Goal: Task Accomplishment & Management: Manage account settings

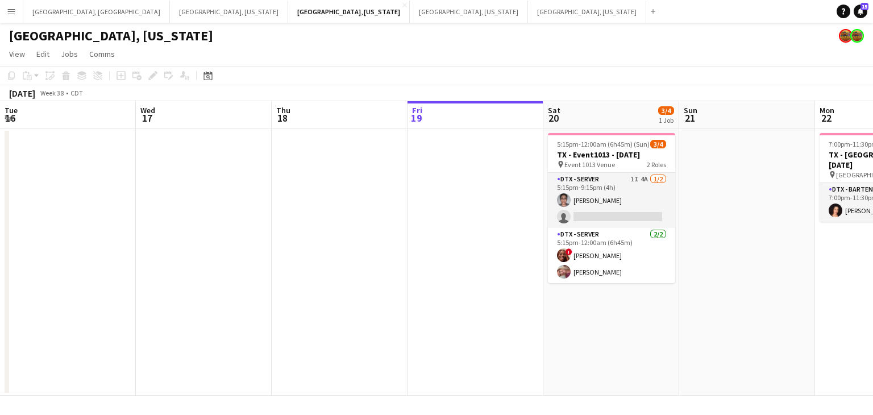
scroll to position [0, 272]
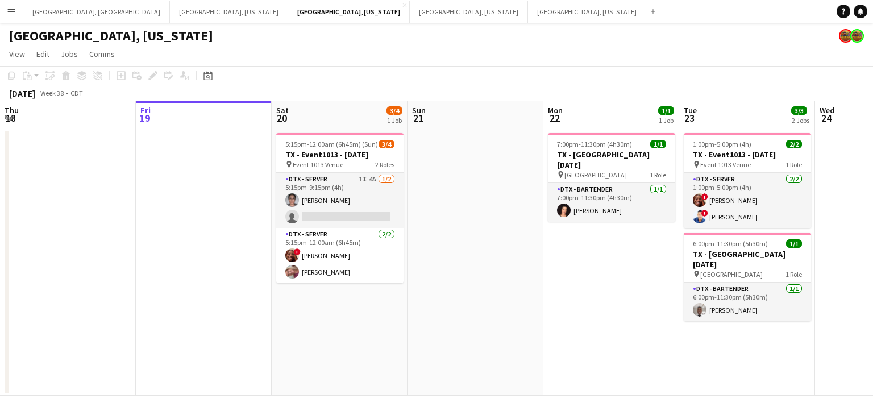
drag, startPoint x: 340, startPoint y: 194, endPoint x: 518, endPoint y: 175, distance: 179.4
click at [339, 194] on app-card-role "DTX - Server 1I 4A 1/2 5:15pm-9:15pm (4h) María Vargas single-neutral-actions" at bounding box center [339, 200] width 127 height 55
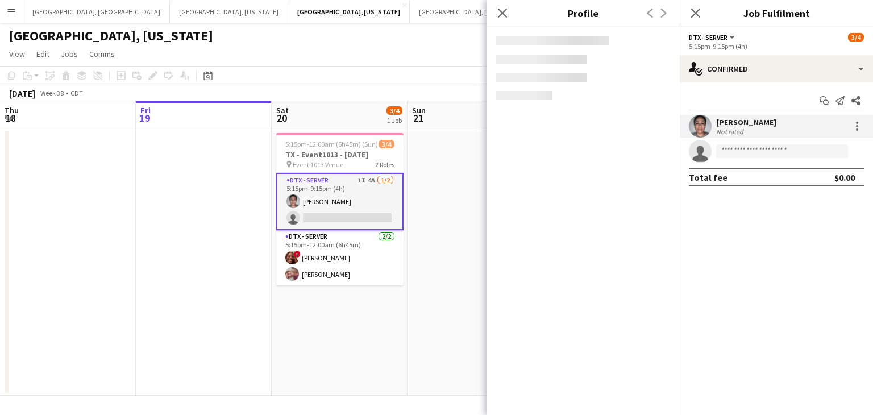
scroll to position [0, 272]
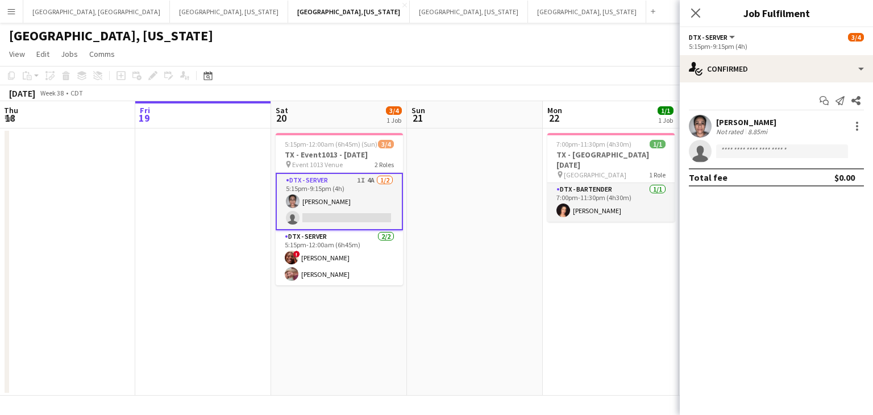
click at [742, 127] on div "Not rated" at bounding box center [731, 131] width 30 height 9
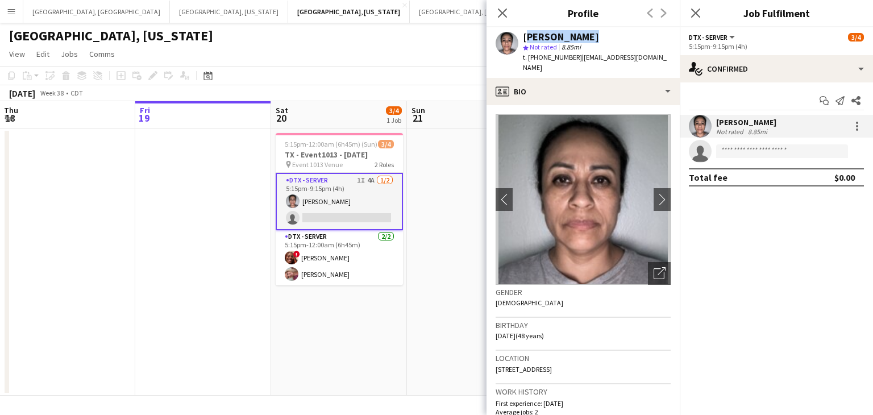
drag, startPoint x: 523, startPoint y: 35, endPoint x: 600, endPoint y: 41, distance: 77.5
click at [600, 41] on div "María Vargas" at bounding box center [597, 37] width 148 height 10
copy div "María Vargas"
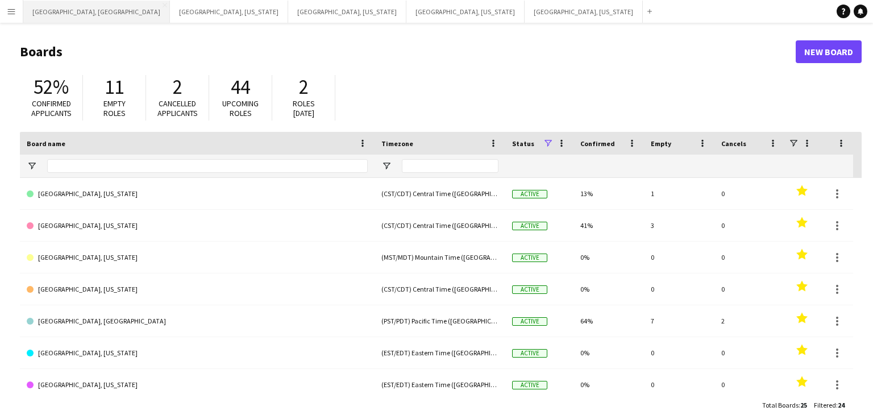
click at [53, 8] on button "[GEOGRAPHIC_DATA], [GEOGRAPHIC_DATA] Close" at bounding box center [96, 12] width 147 height 22
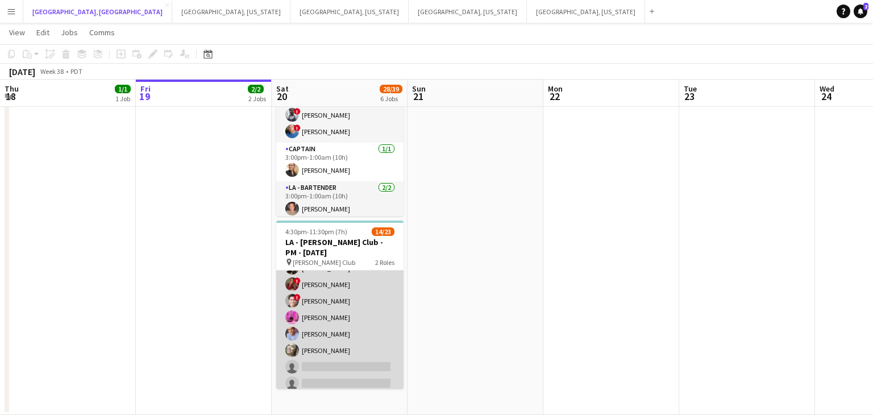
scroll to position [304, 0]
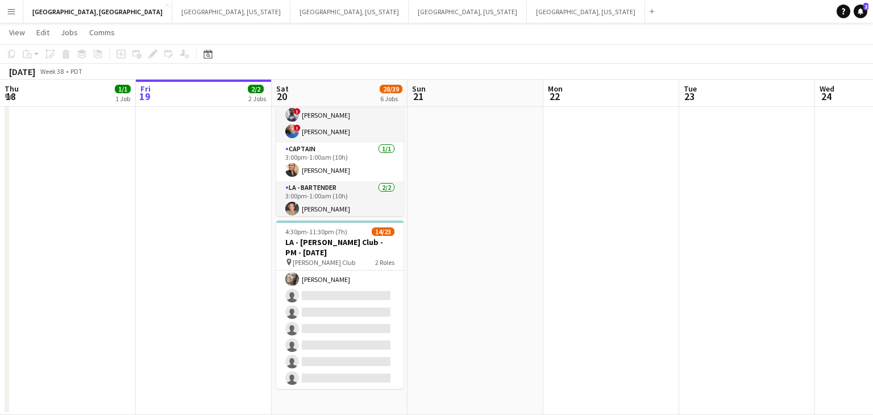
click at [325, 327] on app-card-role "LA - Server 2I 2A [DATE] 4:30pm-11:30pm (7h) ! [PERSON_NAME] ! [PERSON_NAME] ! …" at bounding box center [339, 229] width 127 height 319
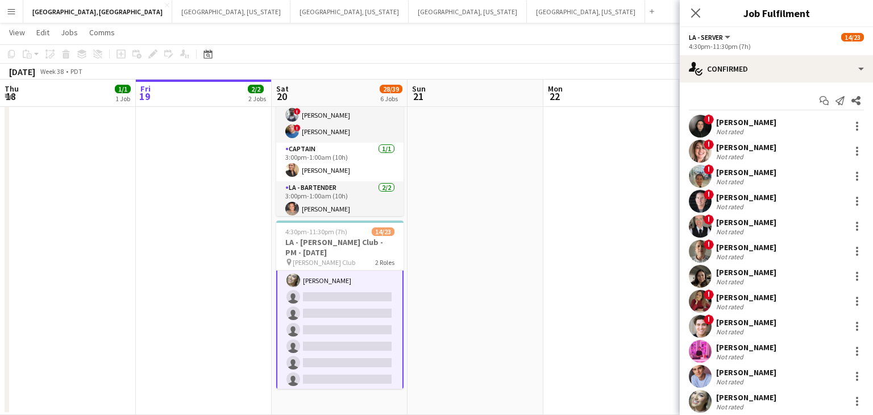
scroll to position [306, 0]
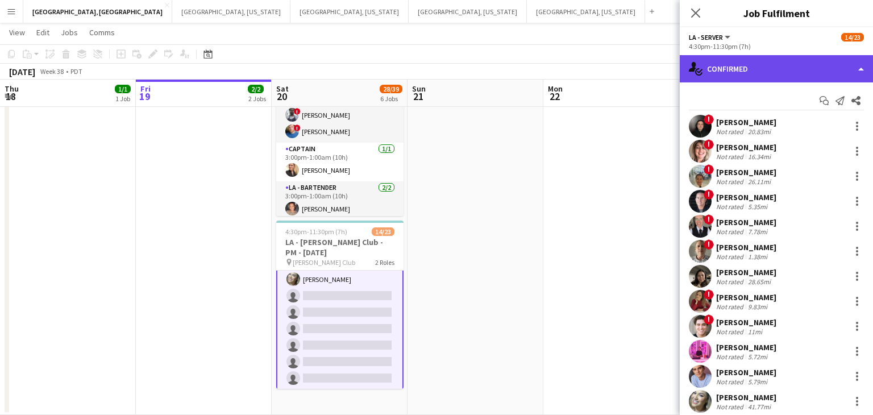
click at [855, 77] on div "single-neutral-actions-check-2 Confirmed" at bounding box center [775, 68] width 193 height 27
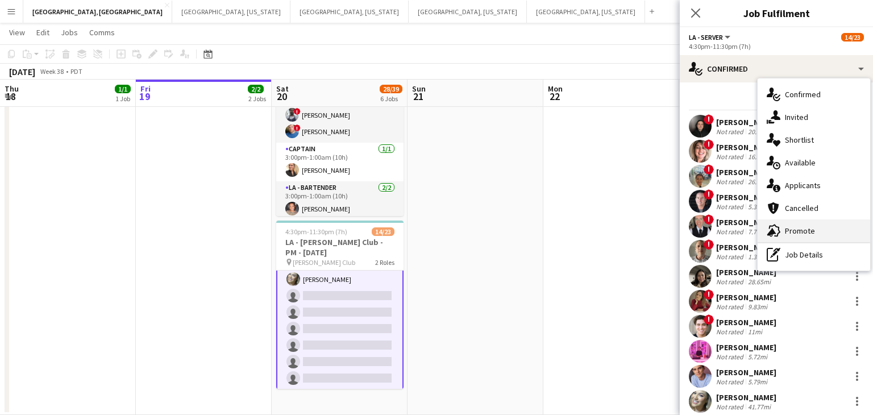
click at [822, 227] on div "advertising-megaphone Promote" at bounding box center [813, 230] width 112 height 23
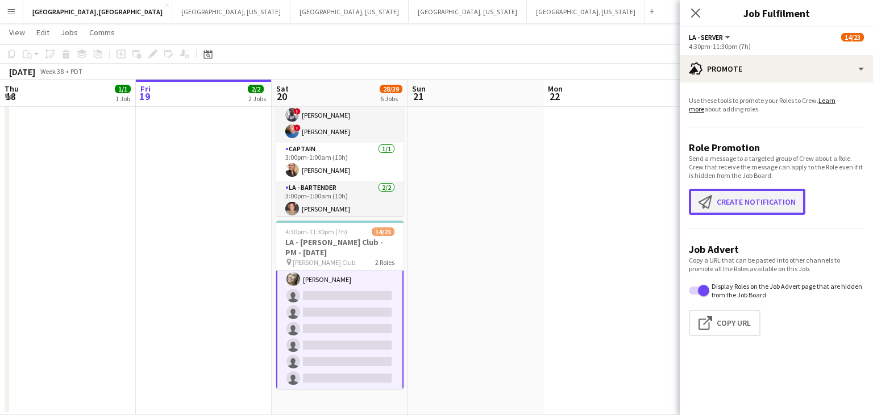
click at [757, 207] on button "Create notification Create notification" at bounding box center [746, 202] width 116 height 26
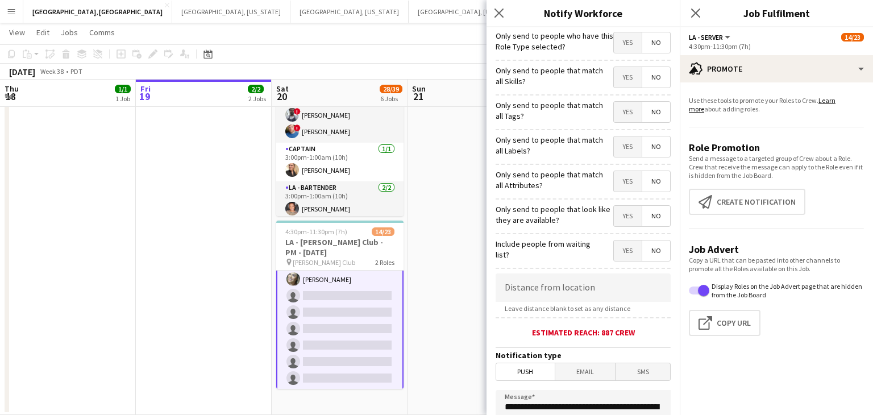
click at [623, 49] on span "Yes" at bounding box center [627, 42] width 28 height 20
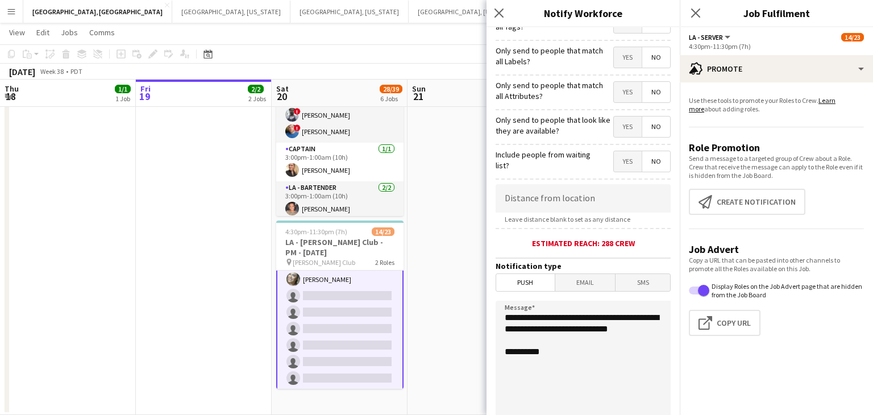
scroll to position [101, 0]
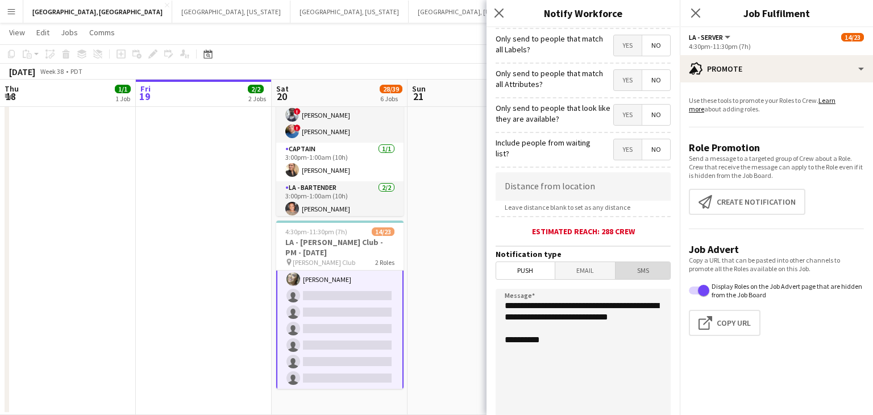
click at [653, 271] on span "SMS" at bounding box center [642, 270] width 55 height 17
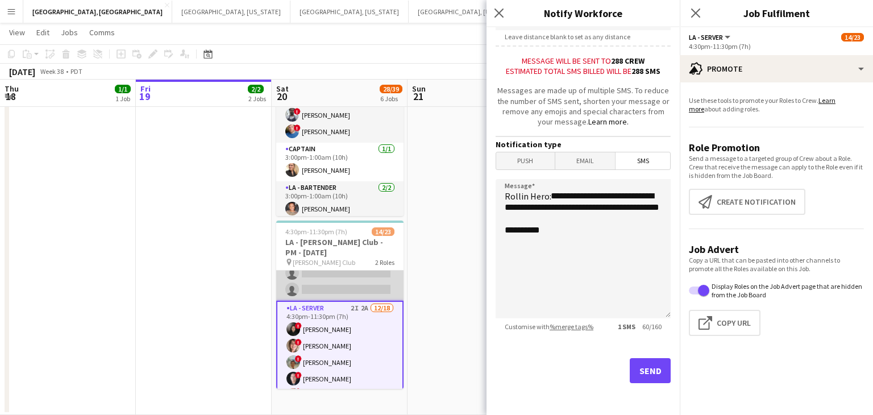
scroll to position [0, 0]
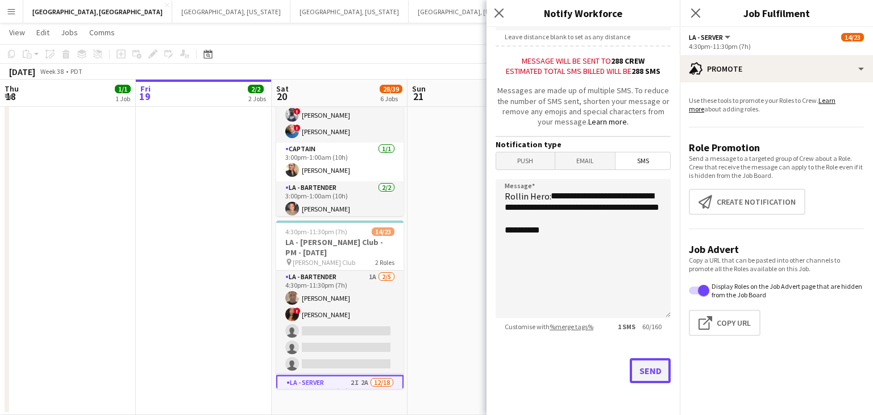
click at [652, 374] on button "Send" at bounding box center [649, 370] width 41 height 25
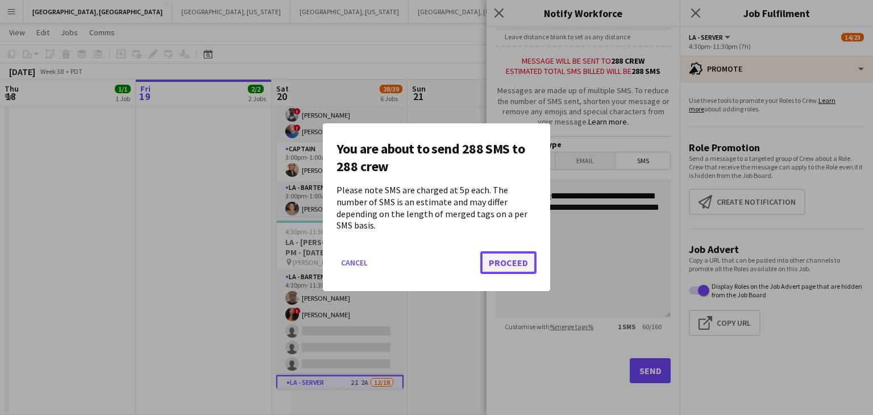
click at [524, 261] on button "Proceed" at bounding box center [508, 263] width 56 height 23
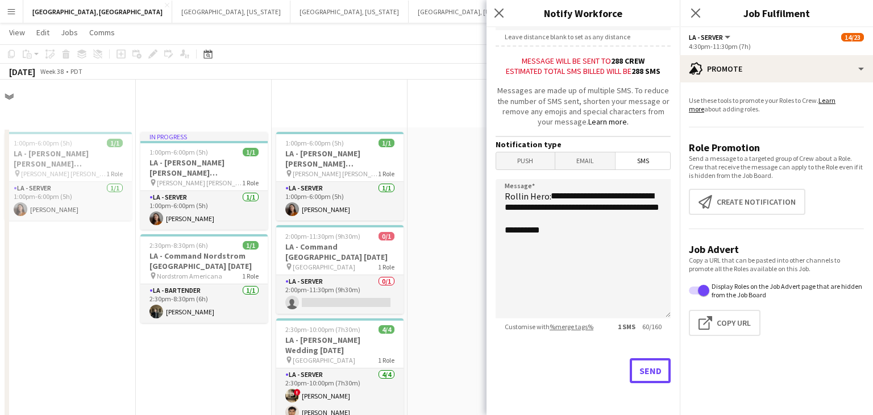
scroll to position [506, 0]
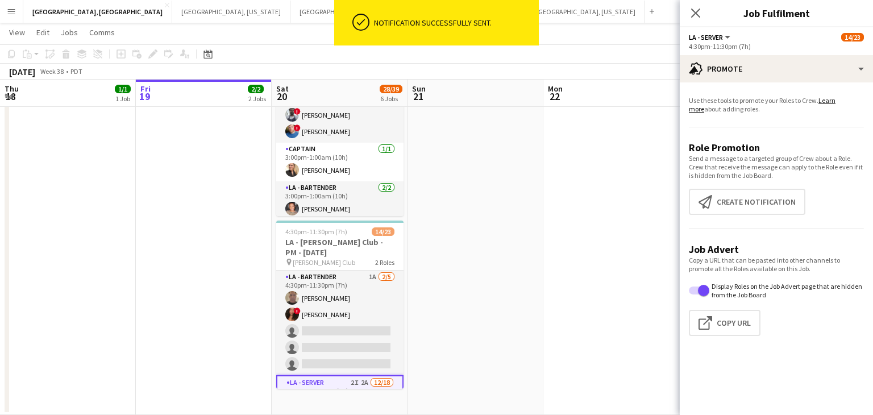
click at [698, 9] on icon "Close pop-in" at bounding box center [695, 13] width 9 height 9
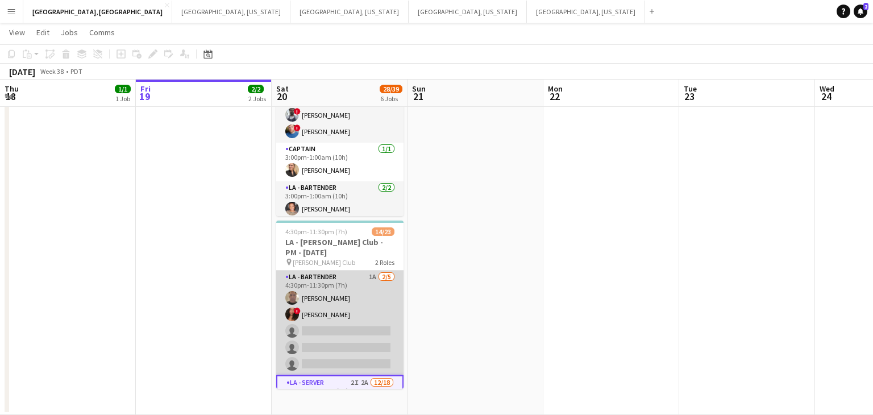
click at [327, 341] on app-card-role "LA - Bartender 1A 2/5 4:30pm-11:30pm (7h) Richard Baliotti ! Giovanna Alfaro si…" at bounding box center [339, 322] width 127 height 105
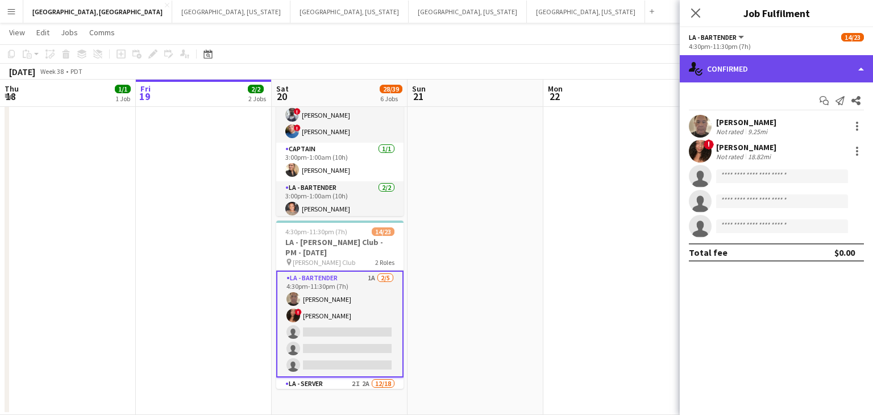
click at [853, 67] on div "single-neutral-actions-check-2 Confirmed" at bounding box center [775, 68] width 193 height 27
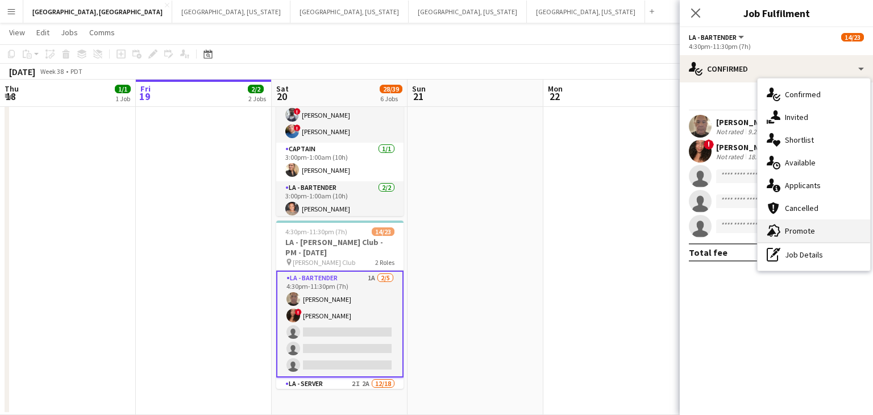
click at [794, 226] on span "Promote" at bounding box center [799, 231] width 30 height 10
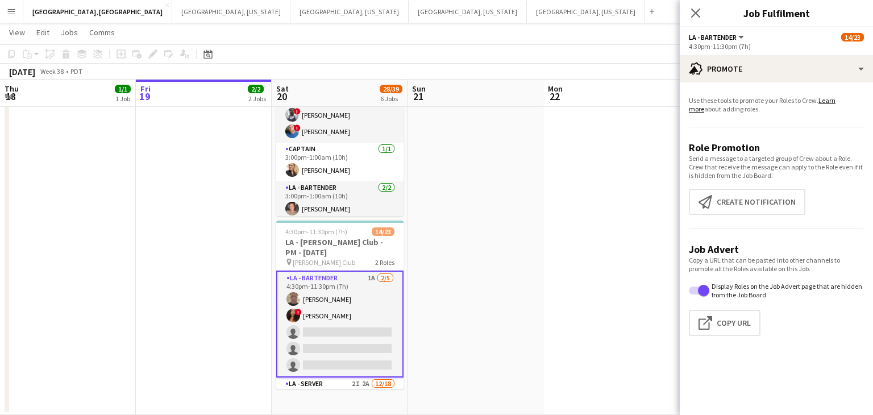
click at [739, 187] on app-promote-tab "Use these tools to promote your Roles to Crew. Learn more about adding roles. R…" at bounding box center [775, 217] width 193 height 253
click at [739, 189] on button "Create notification Create notification" at bounding box center [746, 202] width 116 height 26
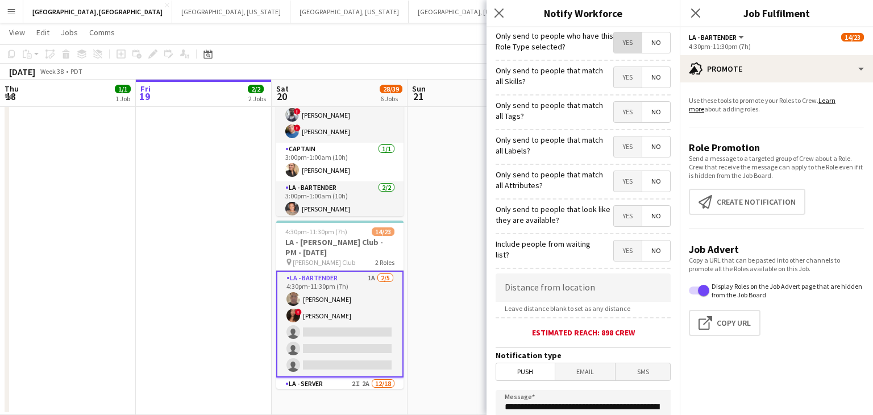
click at [626, 44] on span "Yes" at bounding box center [627, 42] width 28 height 20
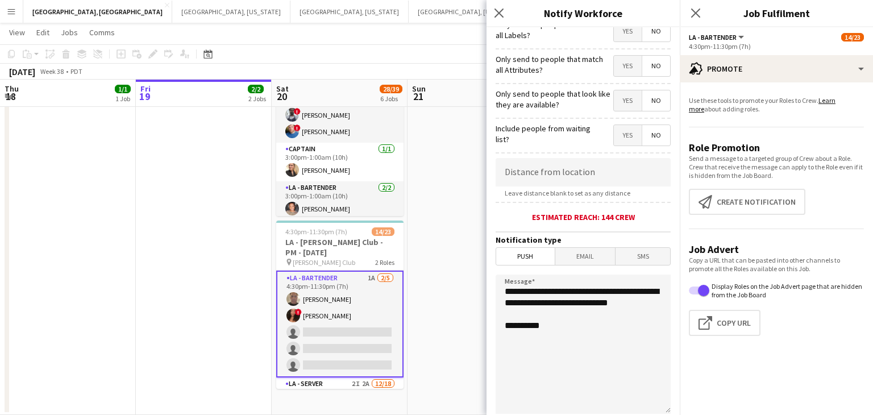
scroll to position [120, 0]
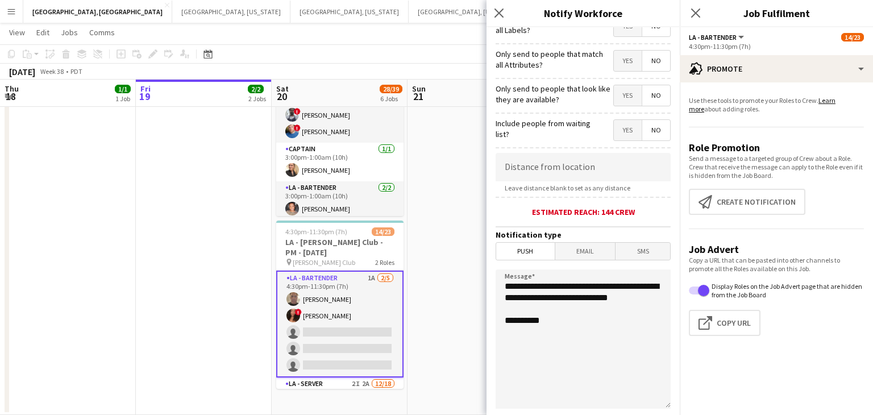
click at [640, 264] on form "**********" at bounding box center [582, 206] width 193 height 598
click at [641, 251] on span "SMS" at bounding box center [642, 251] width 55 height 17
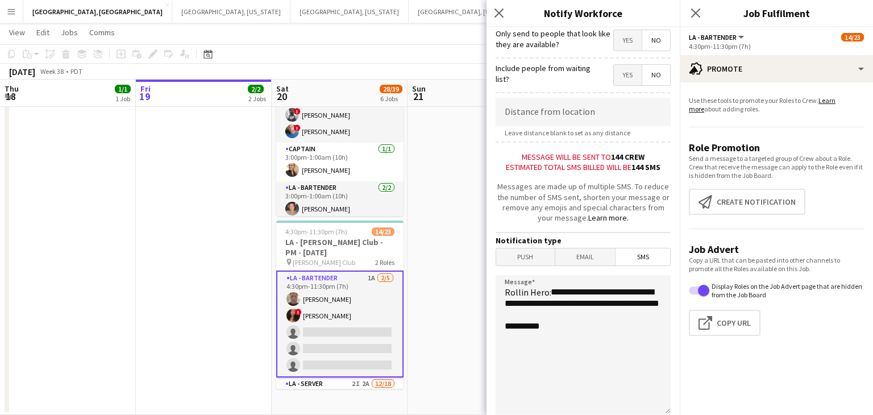
scroll to position [275, 0]
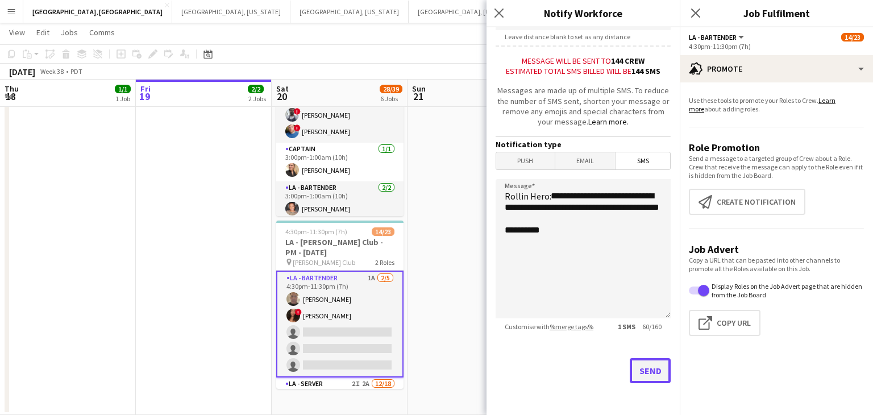
click at [648, 373] on button "Send" at bounding box center [649, 370] width 41 height 25
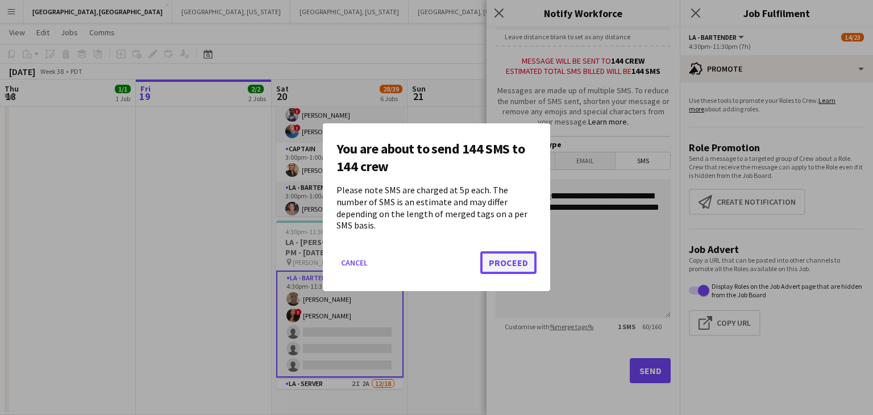
click at [516, 259] on button "Proceed" at bounding box center [508, 263] width 56 height 23
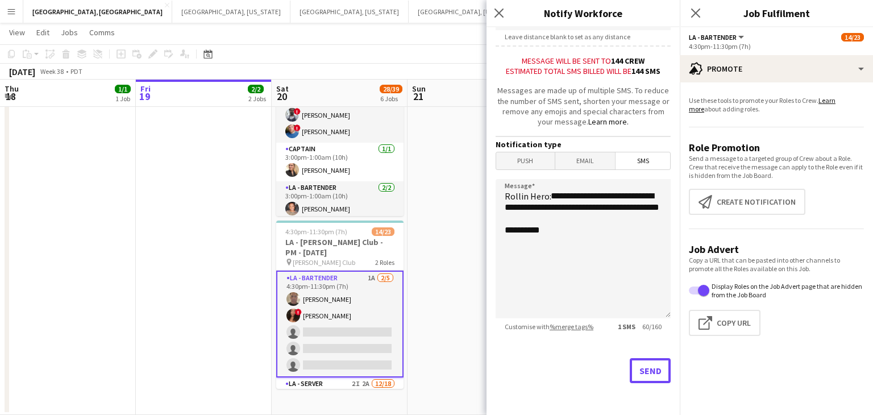
scroll to position [506, 0]
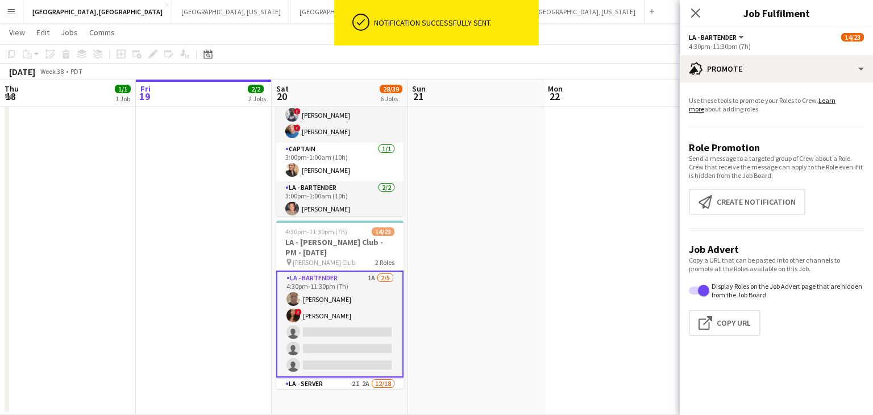
click at [698, 14] on icon "Close pop-in" at bounding box center [695, 13] width 9 height 9
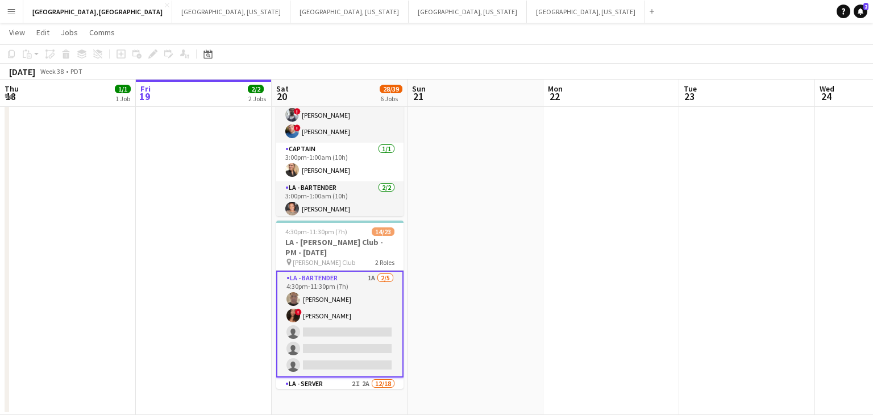
click at [357, 316] on app-card-role "LA - Bartender 1A 2/5 4:30pm-11:30pm (7h) Richard Baliotti ! Giovanna Alfaro si…" at bounding box center [339, 323] width 127 height 107
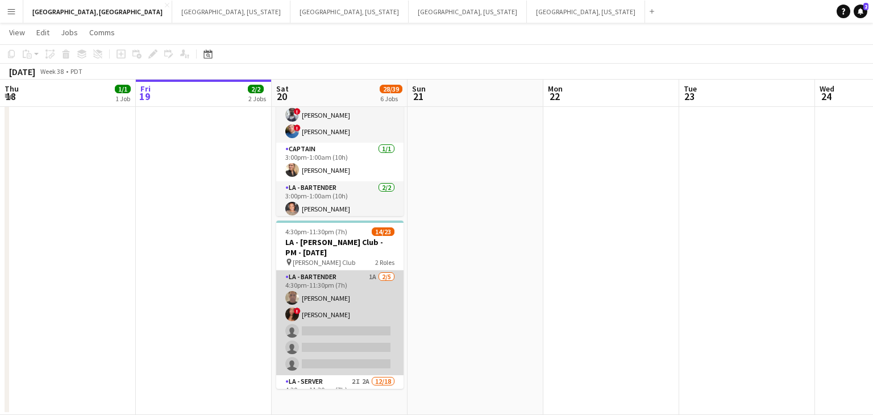
click at [348, 333] on app-card-role "LA - Bartender 1A 2/5 4:30pm-11:30pm (7h) Richard Baliotti ! Giovanna Alfaro si…" at bounding box center [339, 322] width 127 height 105
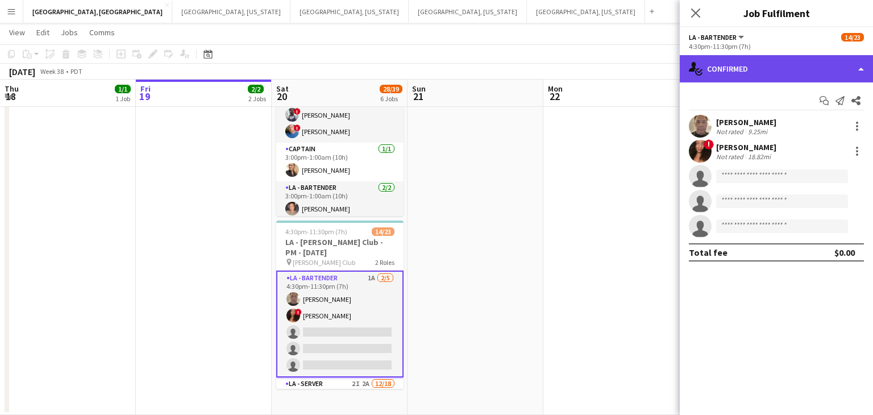
click at [861, 75] on div "single-neutral-actions-check-2 Confirmed" at bounding box center [775, 68] width 193 height 27
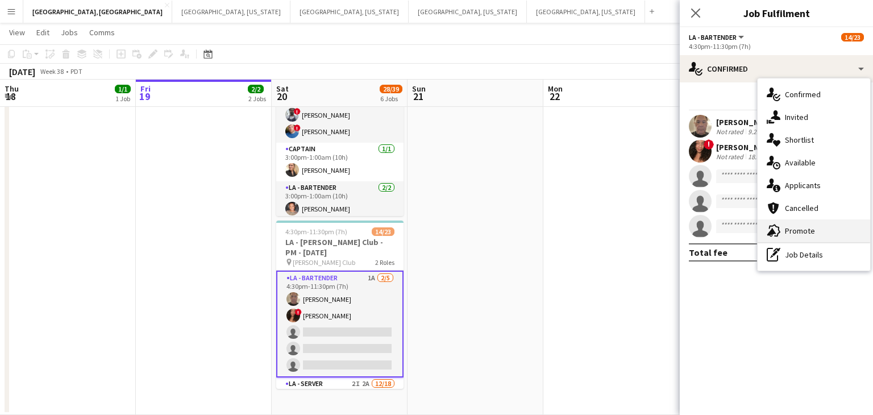
click at [790, 239] on div "advertising-megaphone Promote" at bounding box center [813, 230] width 112 height 23
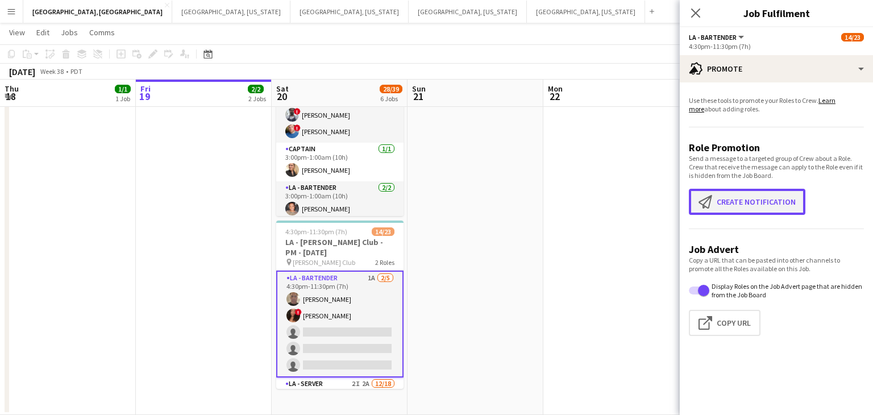
click at [735, 210] on button "Create notification Create notification" at bounding box center [746, 202] width 116 height 26
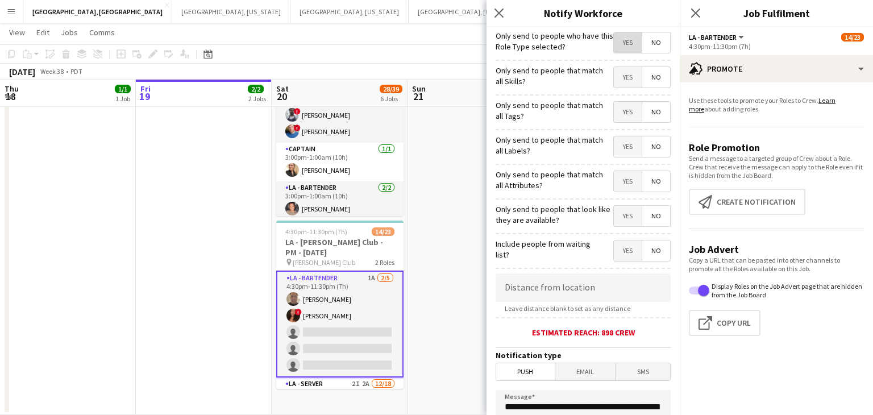
click at [631, 48] on span "Yes" at bounding box center [627, 42] width 28 height 20
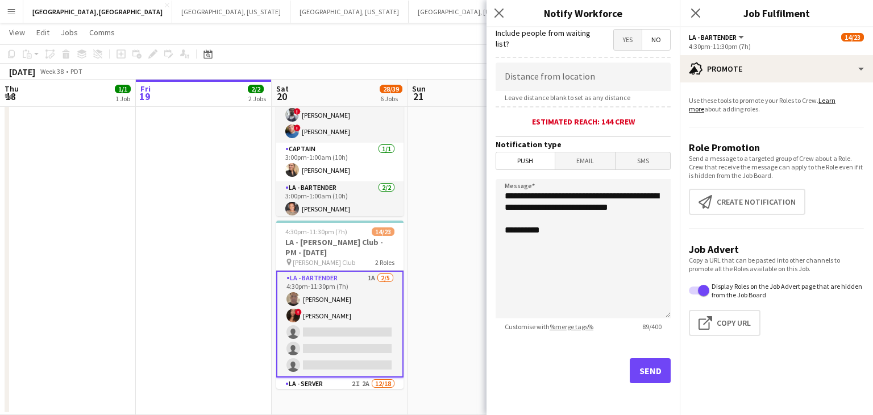
scroll to position [214, 0]
click at [649, 363] on button "Send" at bounding box center [649, 370] width 41 height 25
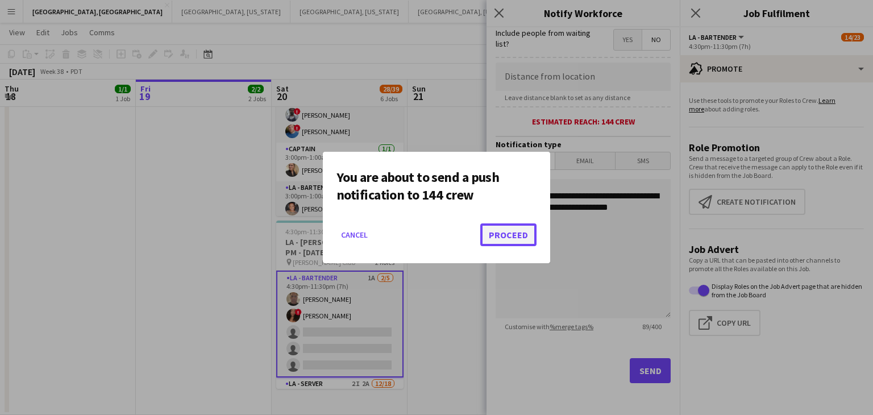
click at [519, 237] on button "Proceed" at bounding box center [508, 234] width 56 height 23
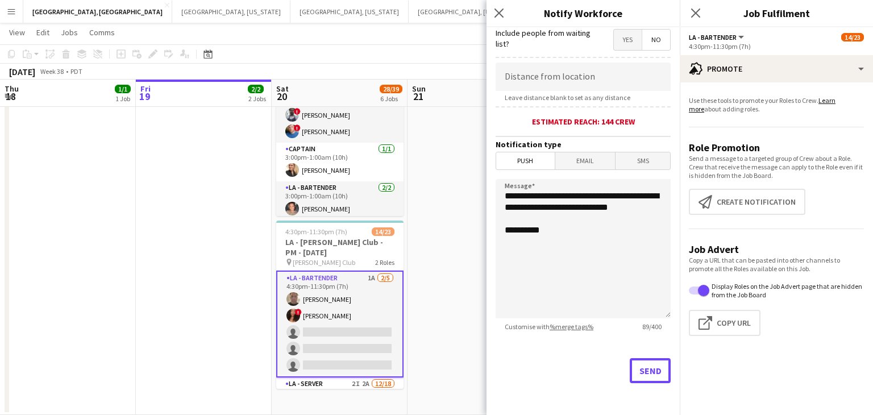
scroll to position [506, 0]
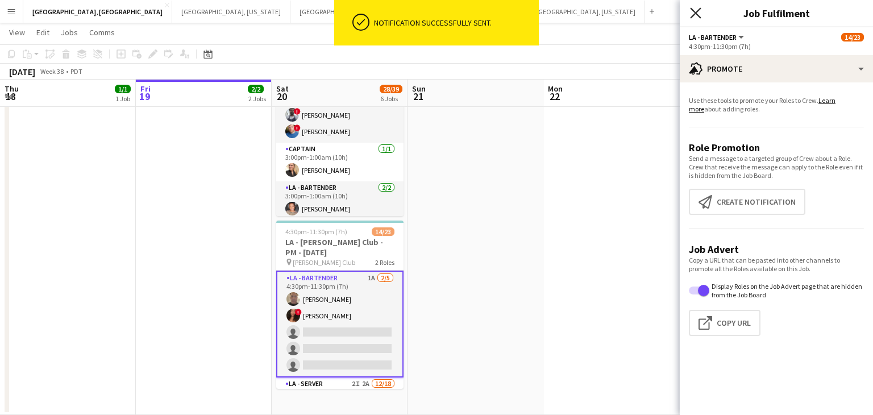
click at [694, 15] on icon at bounding box center [695, 12] width 11 height 11
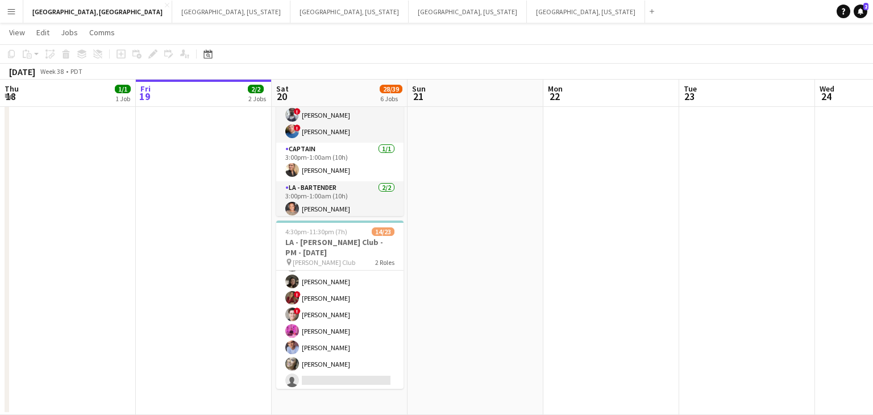
scroll to position [0, 271]
drag, startPoint x: 361, startPoint y: 361, endPoint x: 850, endPoint y: 166, distance: 527.0
click at [361, 361] on app-card-role "LA - Server 2I 2A [DATE] 4:30pm-11:30pm (7h) ! [PERSON_NAME] ! [PERSON_NAME] ! …" at bounding box center [340, 314] width 127 height 319
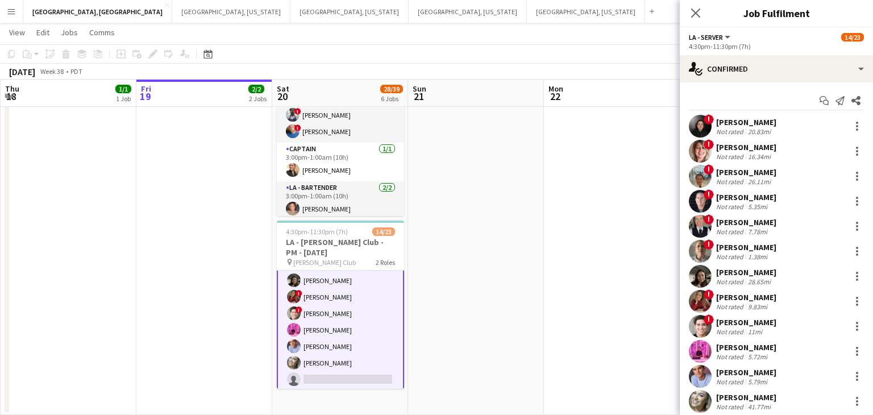
scroll to position [221, 0]
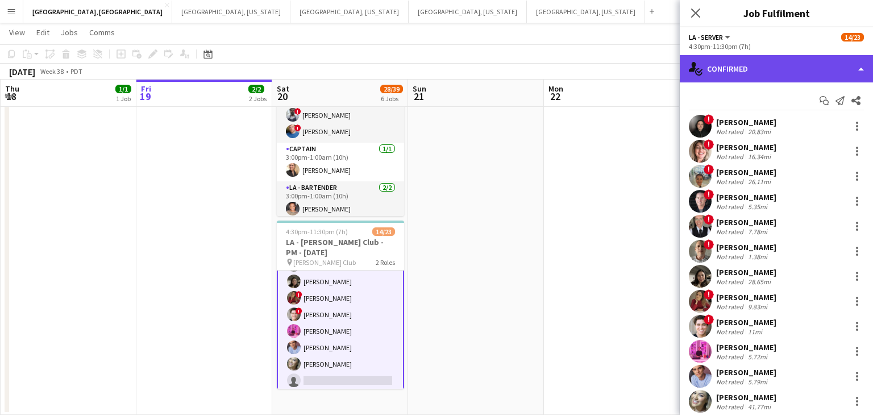
click at [859, 71] on div "single-neutral-actions-check-2 Confirmed" at bounding box center [775, 68] width 193 height 27
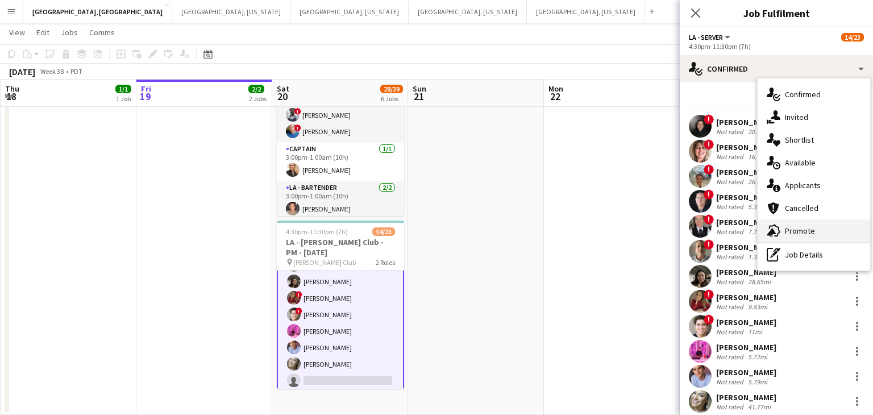
click at [803, 232] on span "Promote" at bounding box center [799, 231] width 30 height 10
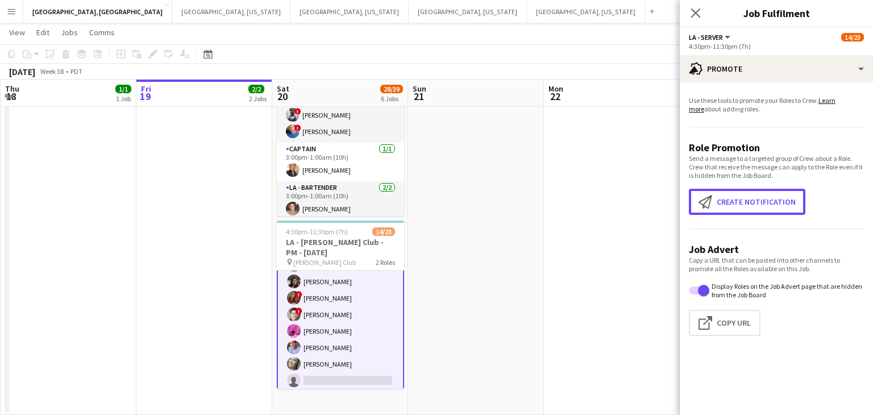
drag, startPoint x: 714, startPoint y: 195, endPoint x: 711, endPoint y: 186, distance: 9.5
click at [714, 195] on app-icon "Create notification" at bounding box center [707, 202] width 18 height 14
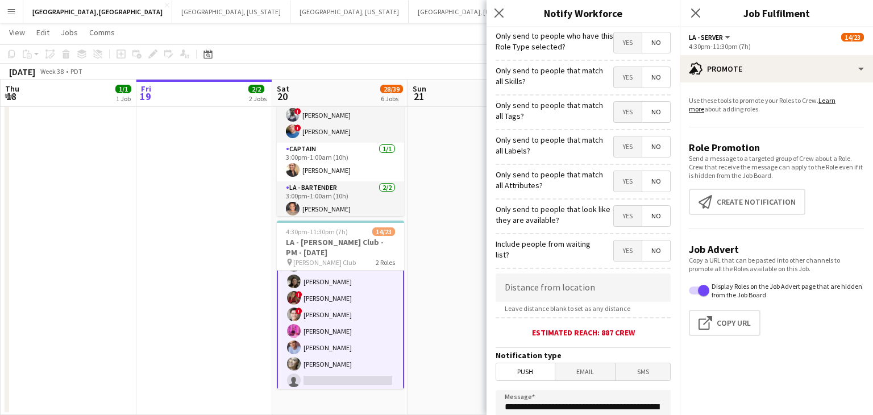
click at [630, 45] on span "Yes" at bounding box center [627, 42] width 28 height 20
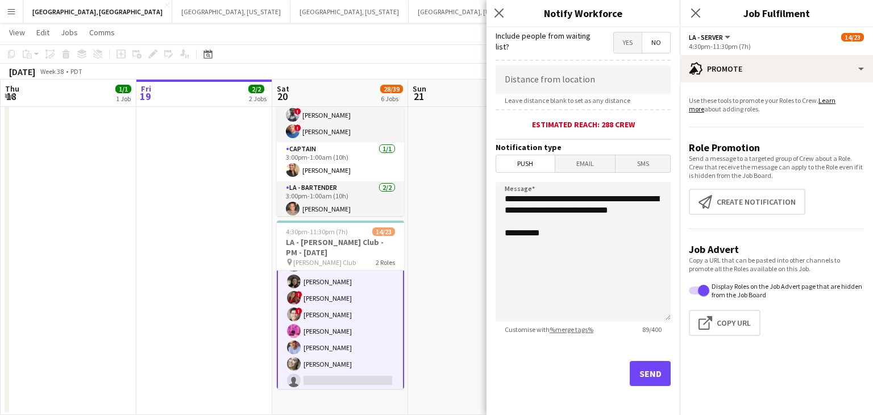
scroll to position [214, 0]
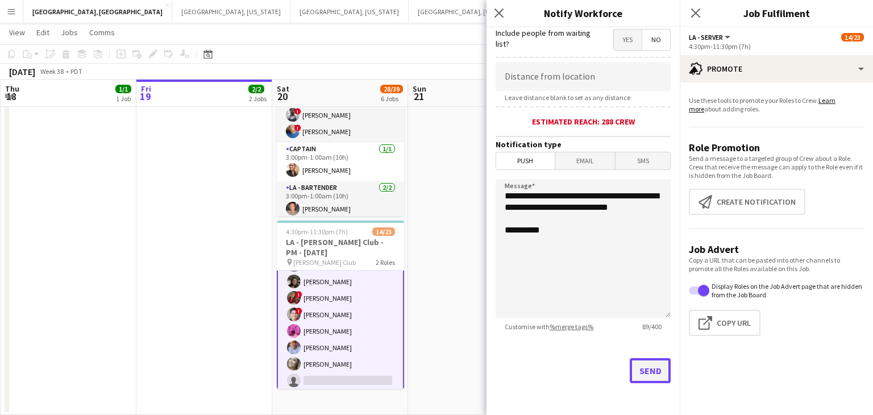
click at [654, 370] on button "Send" at bounding box center [649, 370] width 41 height 25
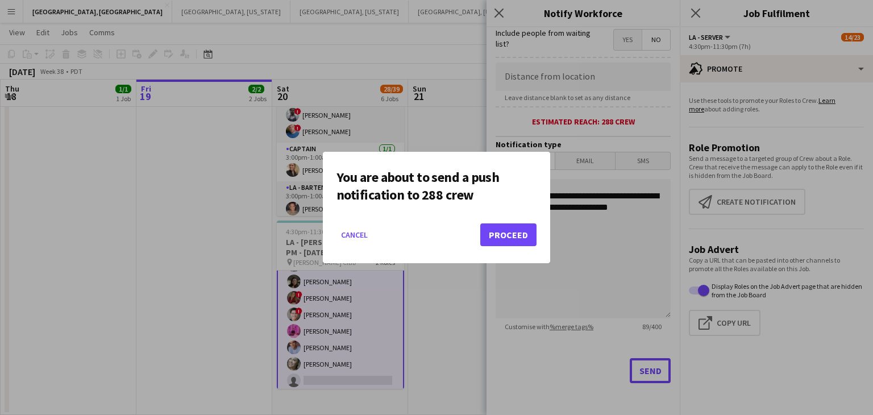
scroll to position [0, 0]
click at [511, 229] on button "Proceed" at bounding box center [508, 234] width 56 height 23
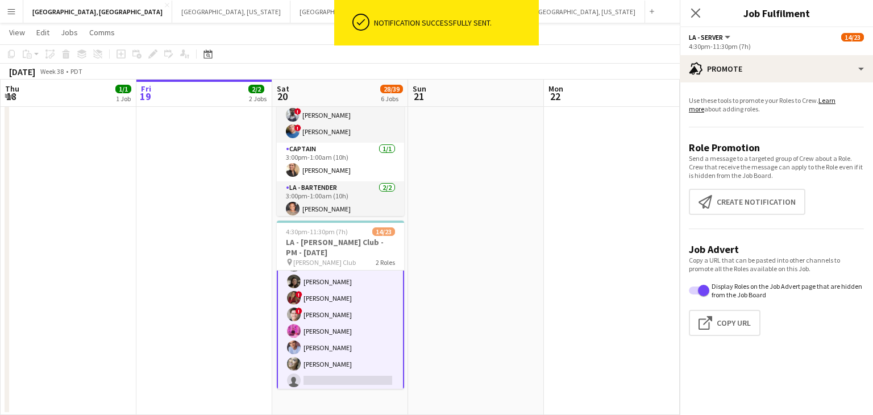
click at [698, 11] on icon "Close pop-in" at bounding box center [695, 13] width 9 height 9
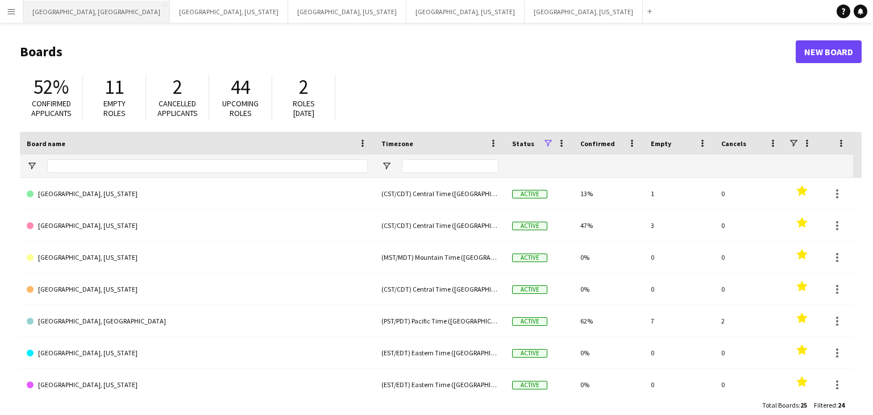
click at [50, 4] on button "[GEOGRAPHIC_DATA], [GEOGRAPHIC_DATA] Close" at bounding box center [96, 12] width 147 height 22
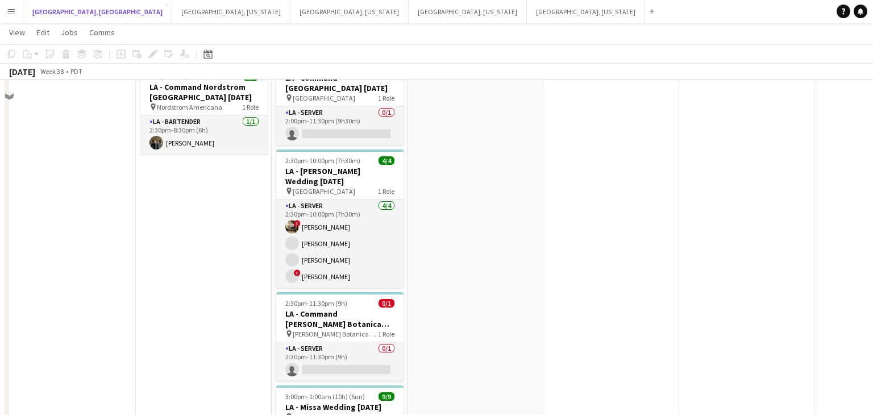
scroll to position [506, 0]
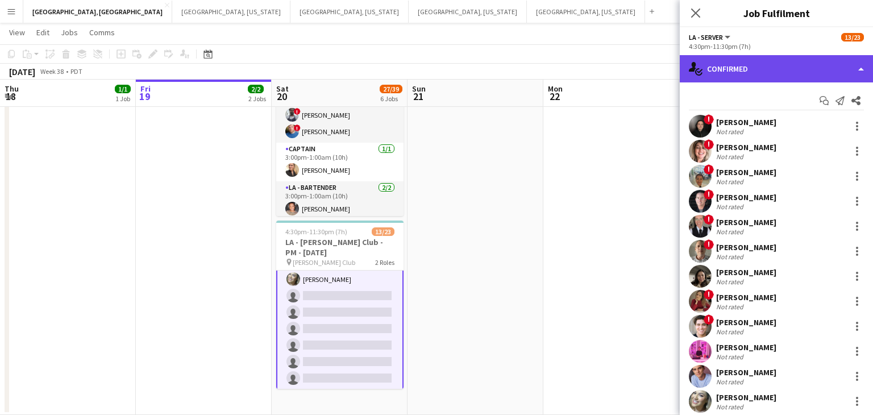
click at [859, 69] on div "single-neutral-actions-check-2 Confirmed" at bounding box center [775, 68] width 193 height 27
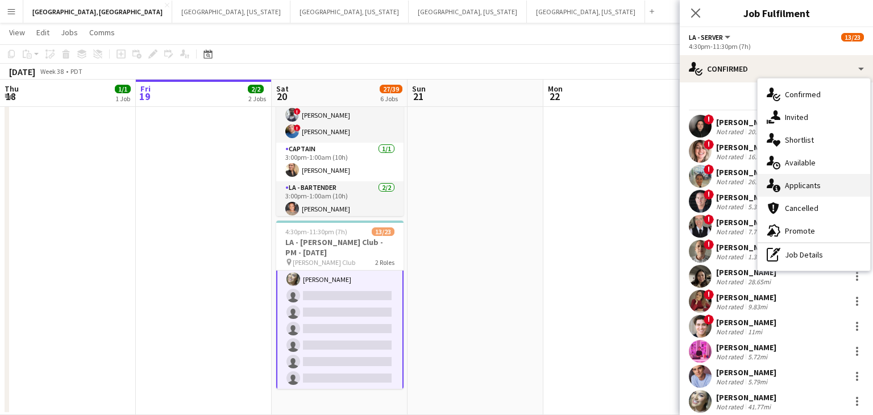
click at [806, 186] on span "Applicants" at bounding box center [802, 185] width 36 height 10
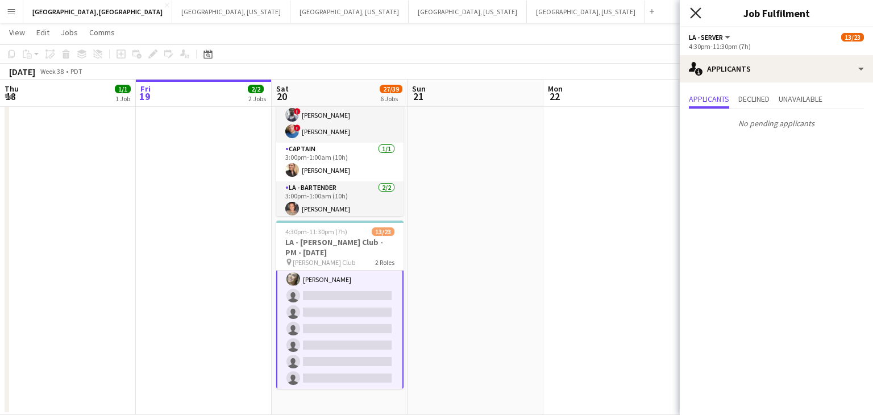
click at [695, 15] on icon "Close pop-in" at bounding box center [695, 12] width 11 height 11
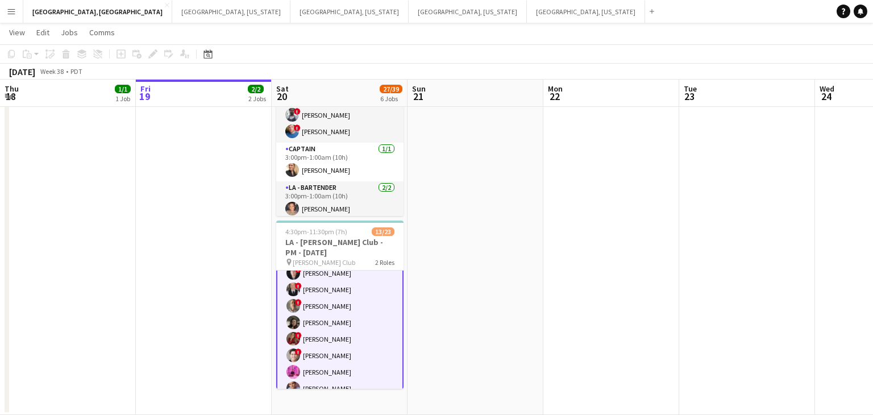
scroll to position [0, 0]
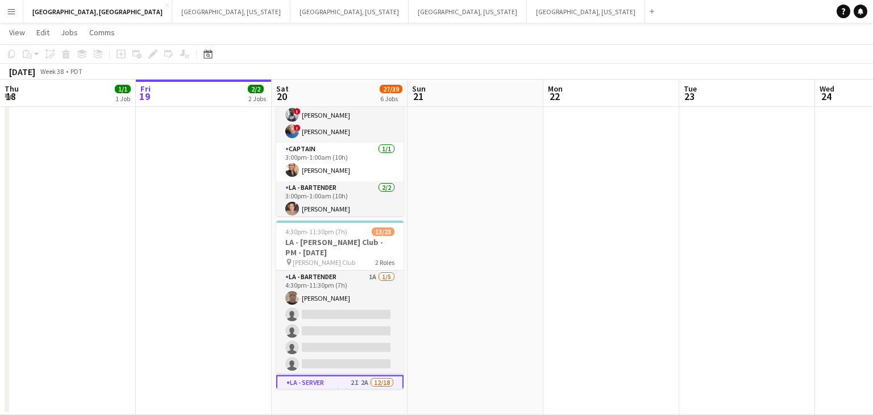
drag, startPoint x: 356, startPoint y: 320, endPoint x: 790, endPoint y: 187, distance: 453.7
click at [356, 319] on app-card-role "LA - Bartender 1A [DATE] 4:30pm-11:30pm (7h) [PERSON_NAME] single-neutral-actio…" at bounding box center [339, 322] width 127 height 105
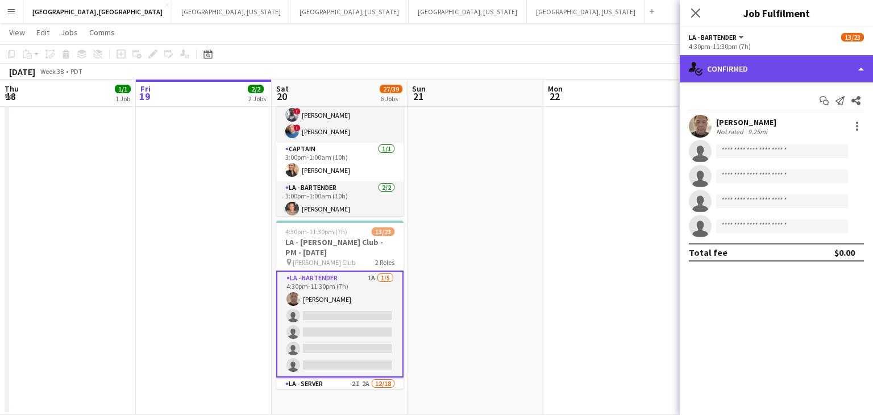
click at [859, 71] on div "single-neutral-actions-check-2 Confirmed" at bounding box center [775, 68] width 193 height 27
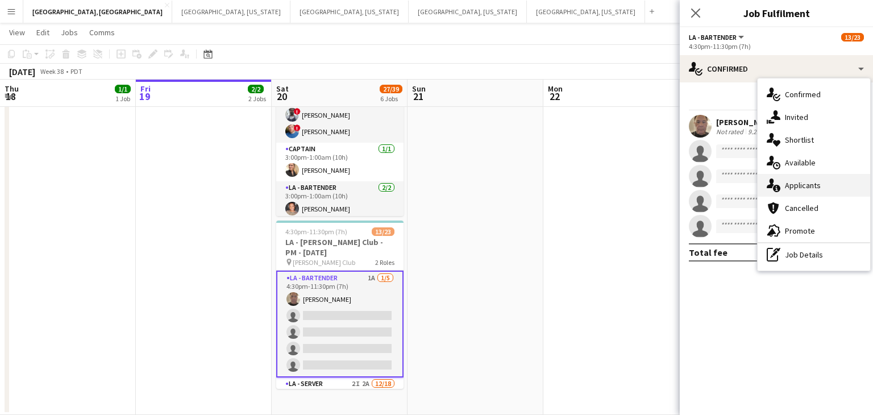
click at [820, 181] on div "single-neutral-actions-information Applicants" at bounding box center [813, 185] width 112 height 23
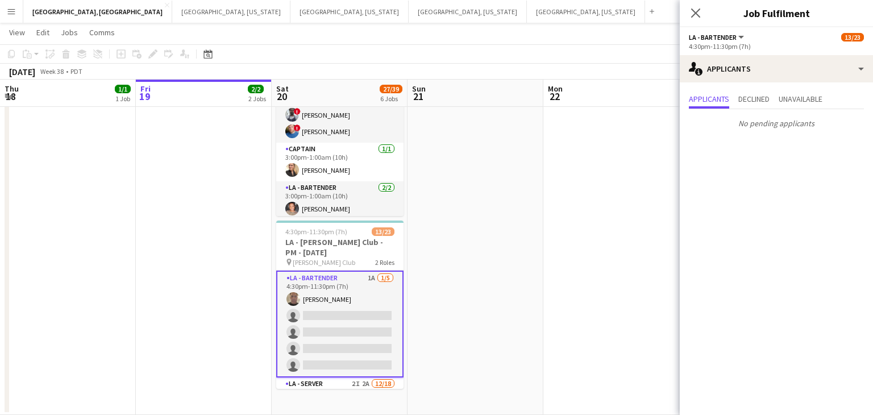
click at [694, 13] on icon at bounding box center [695, 13] width 9 height 9
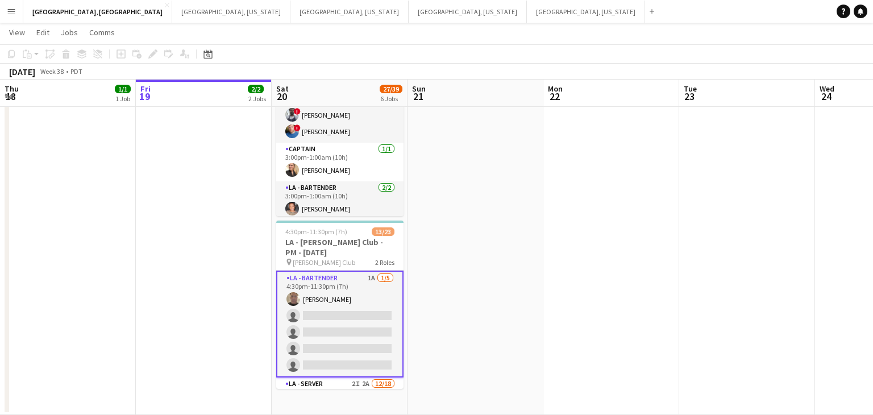
drag, startPoint x: 444, startPoint y: 202, endPoint x: 575, endPoint y: 187, distance: 132.6
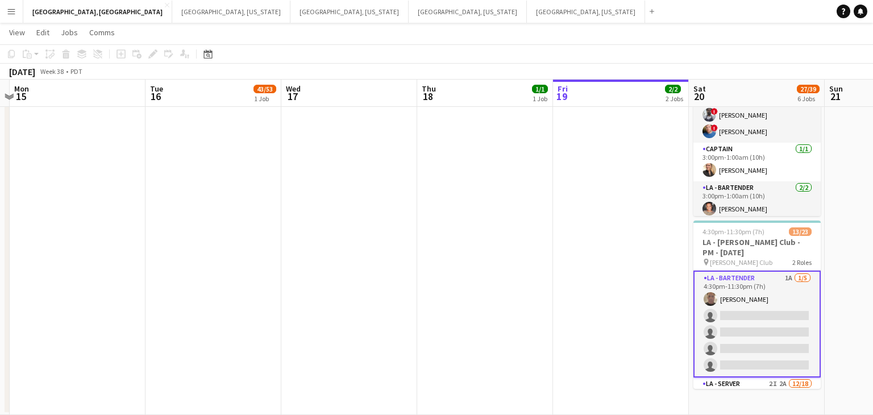
drag, startPoint x: 443, startPoint y: 197, endPoint x: 627, endPoint y: 169, distance: 185.7
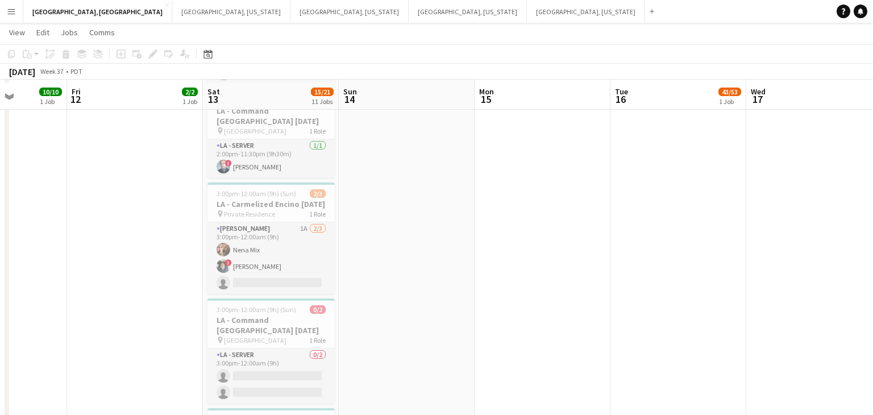
scroll to position [400, 0]
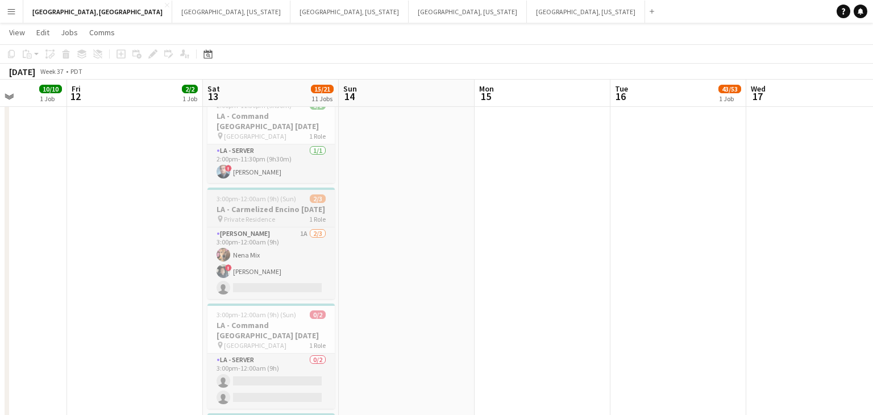
click at [273, 208] on h3 "LA - Carmelized Encino [DATE]" at bounding box center [270, 209] width 127 height 10
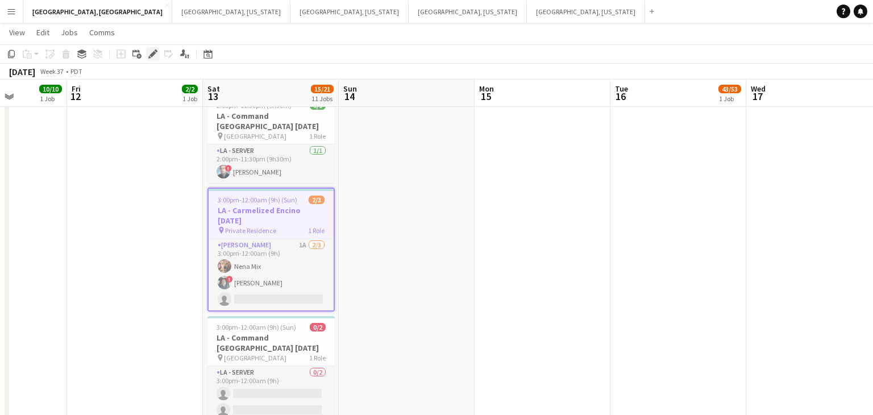
click at [149, 54] on icon "Edit" at bounding box center [152, 53] width 9 height 9
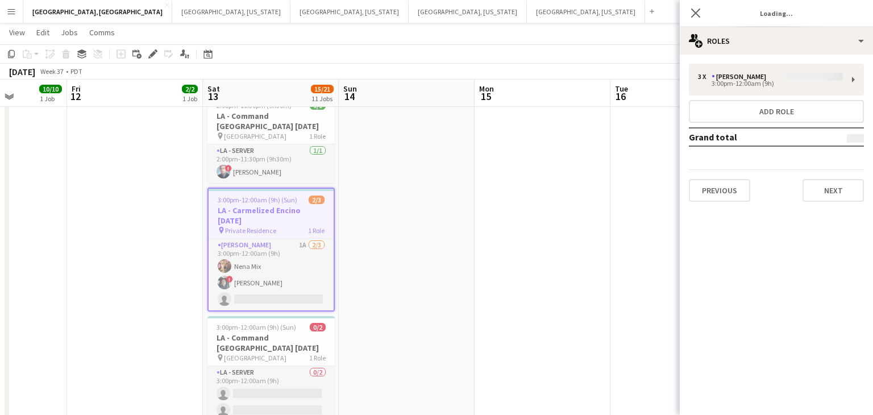
type input "**********"
click at [829, 193] on button "Next" at bounding box center [832, 190] width 61 height 23
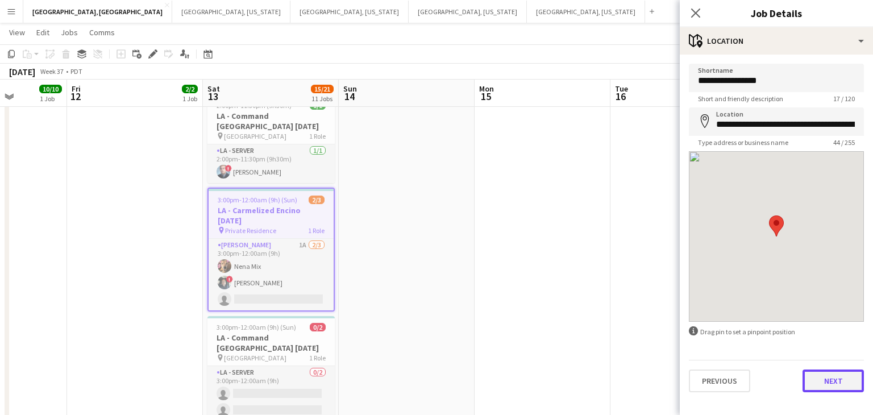
click at [840, 390] on button "Next" at bounding box center [832, 380] width 61 height 23
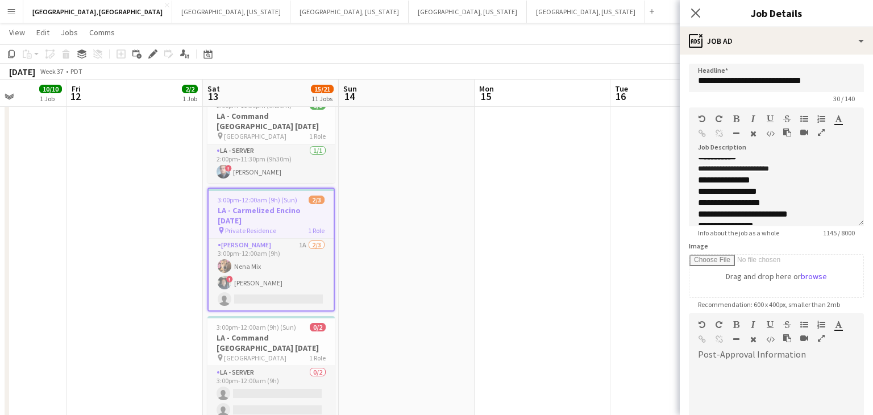
scroll to position [156, 0]
click at [697, 14] on icon at bounding box center [695, 12] width 11 height 11
